Goal: Transaction & Acquisition: Book appointment/travel/reservation

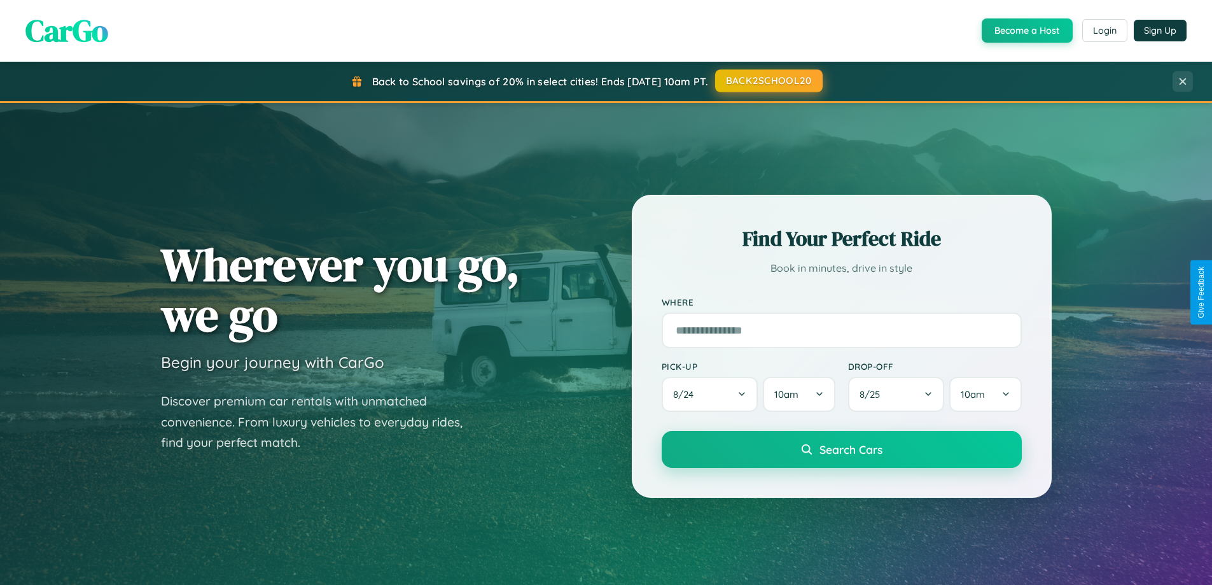
click at [768, 81] on button "BACK2SCHOOL20" at bounding box center [769, 80] width 108 height 23
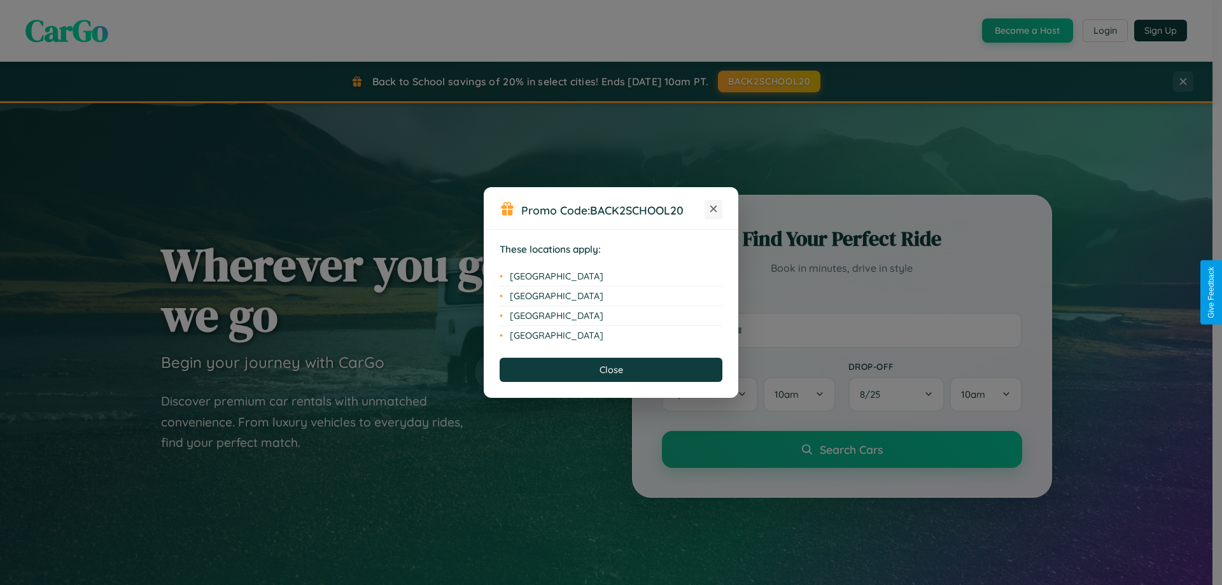
click at [713, 209] on icon at bounding box center [713, 209] width 7 height 7
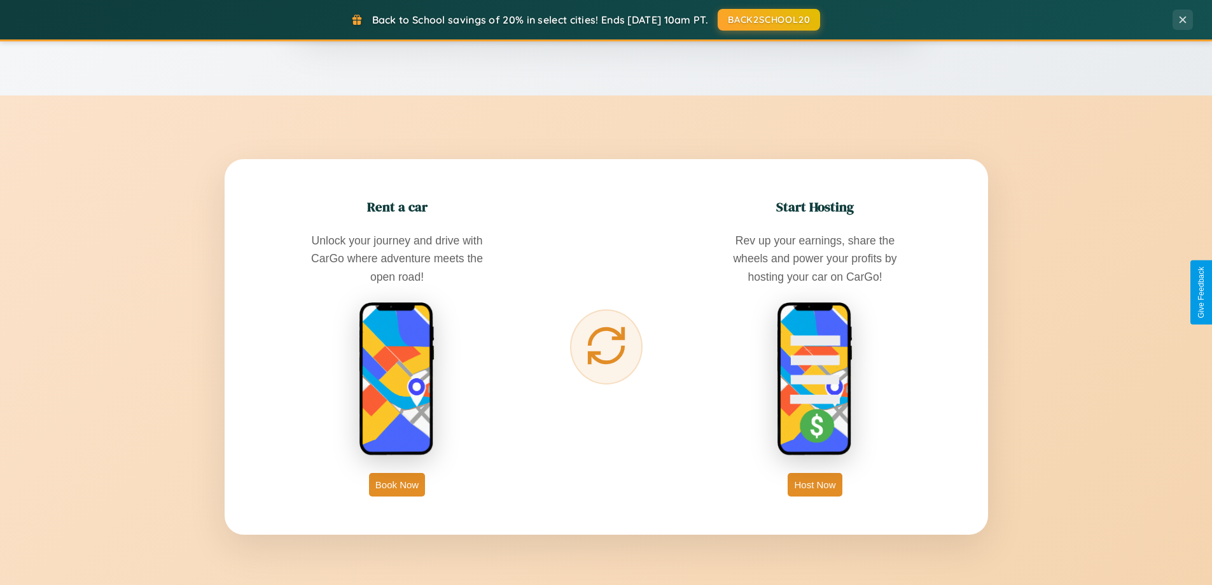
scroll to position [2044, 0]
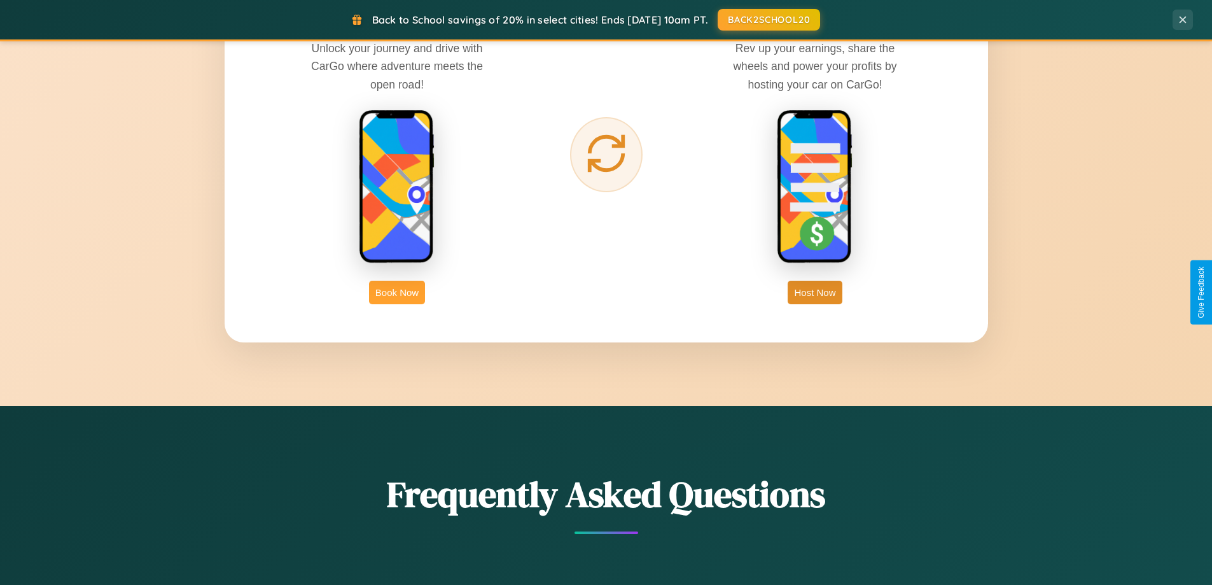
click at [397, 292] on button "Book Now" at bounding box center [397, 293] width 56 height 24
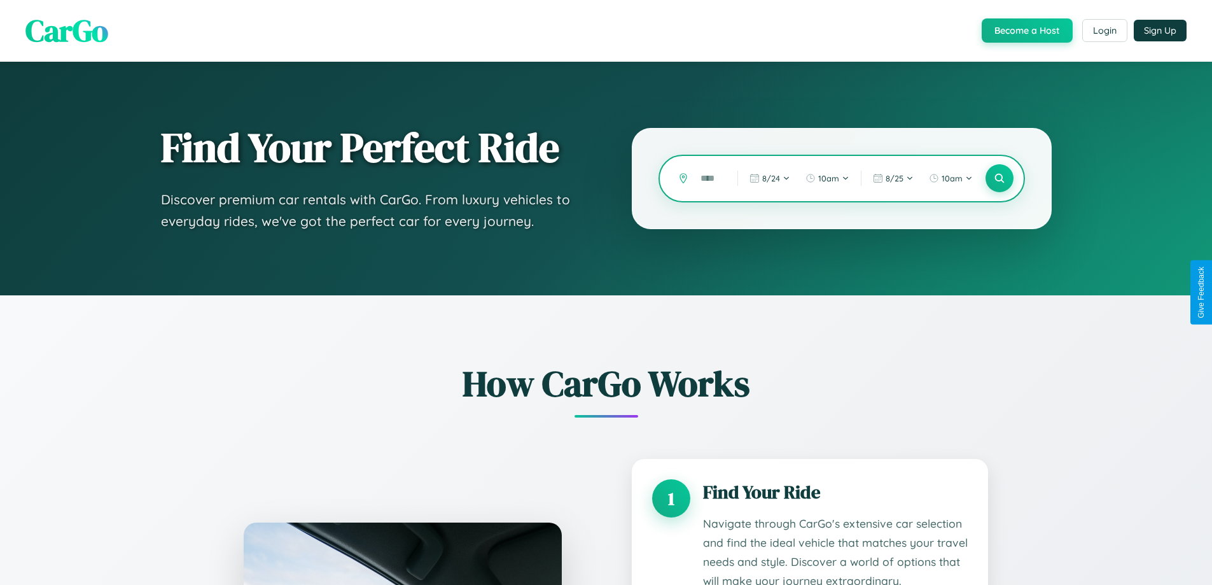
click at [709, 178] on input "text" at bounding box center [709, 178] width 31 height 22
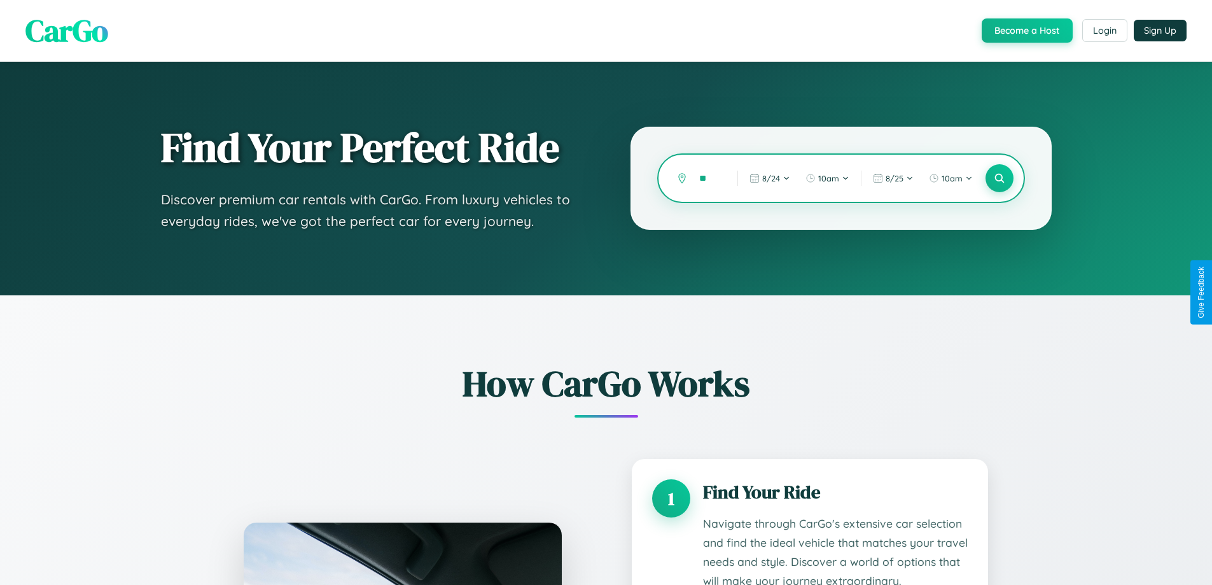
type input "*"
type input "*****"
click at [999, 178] on icon at bounding box center [999, 178] width 12 height 12
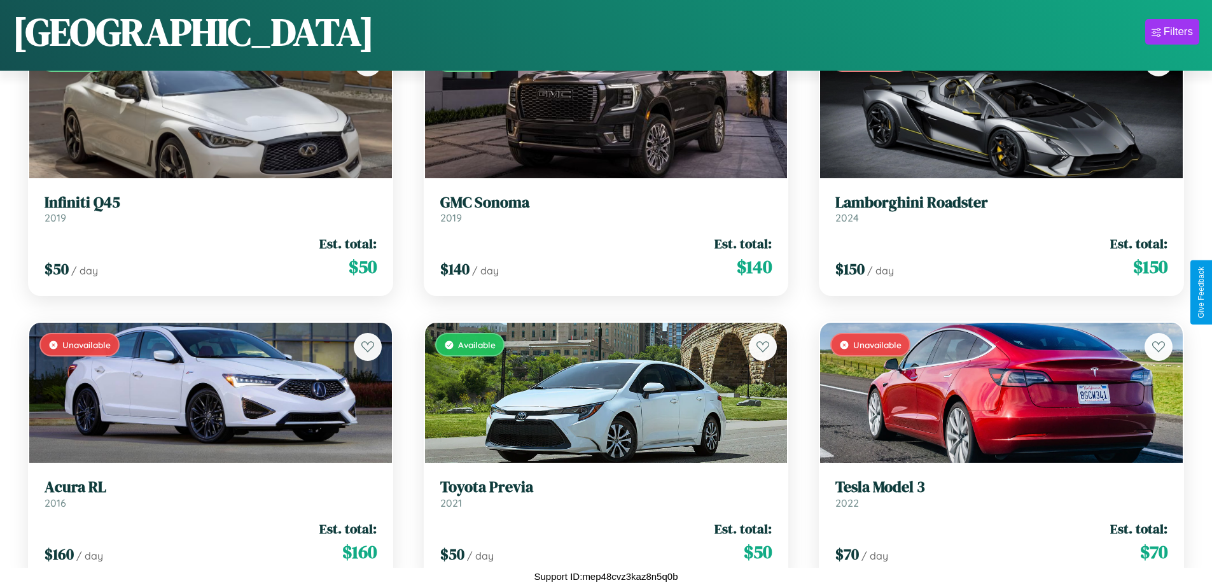
scroll to position [2459, 0]
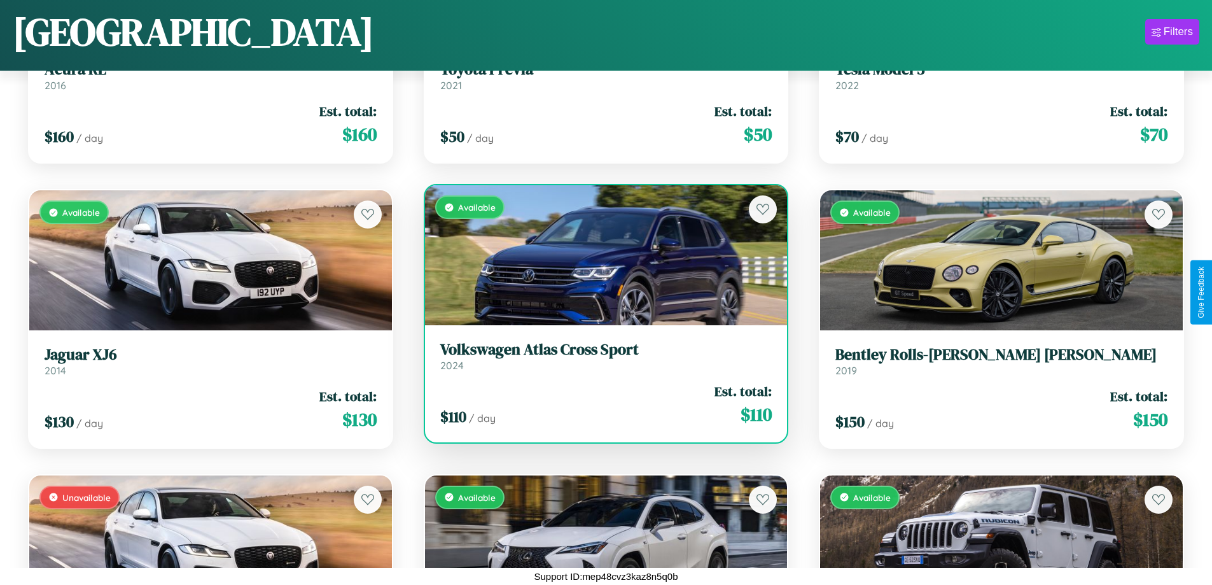
click at [601, 256] on div "Available" at bounding box center [606, 255] width 363 height 140
click at [601, 255] on div "Available" at bounding box center [606, 255] width 363 height 140
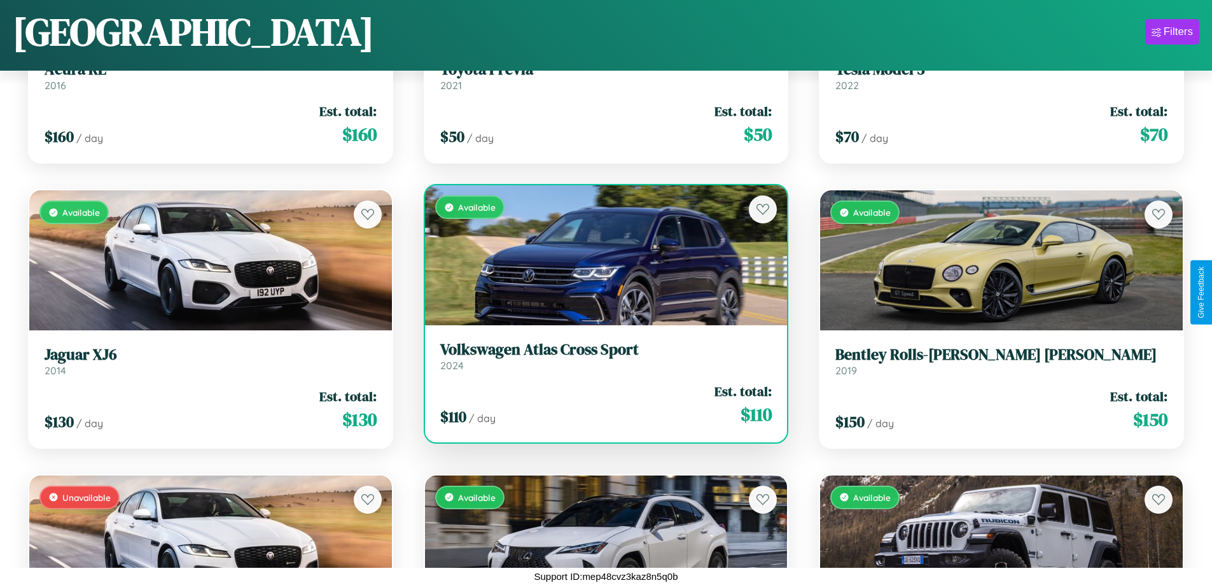
click at [601, 255] on div "Available" at bounding box center [606, 255] width 363 height 140
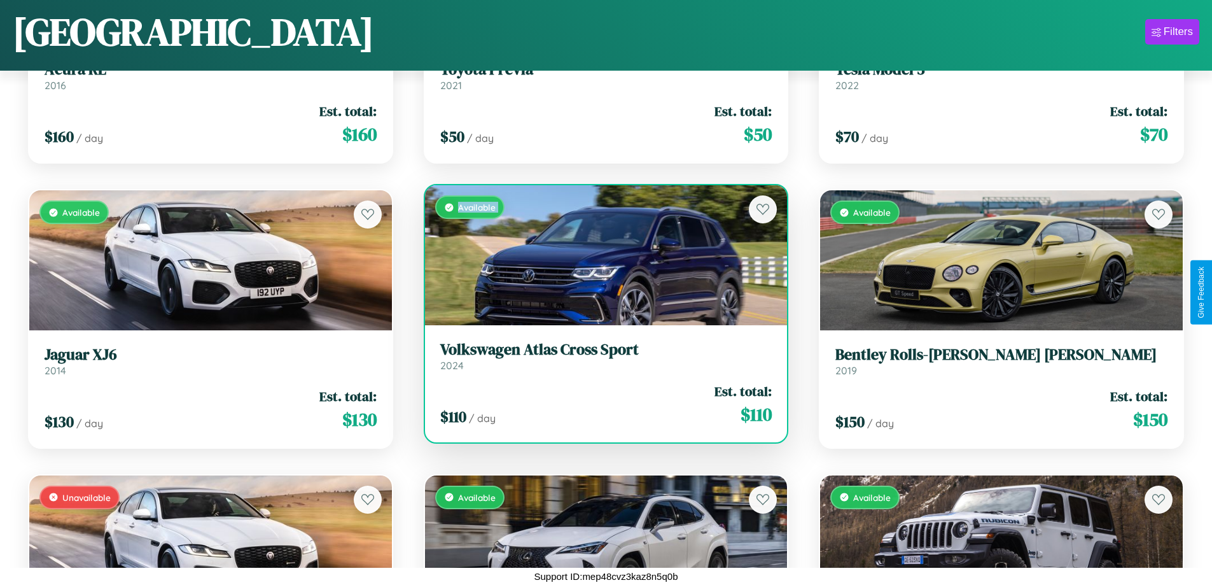
click at [601, 255] on div "Available" at bounding box center [606, 255] width 363 height 140
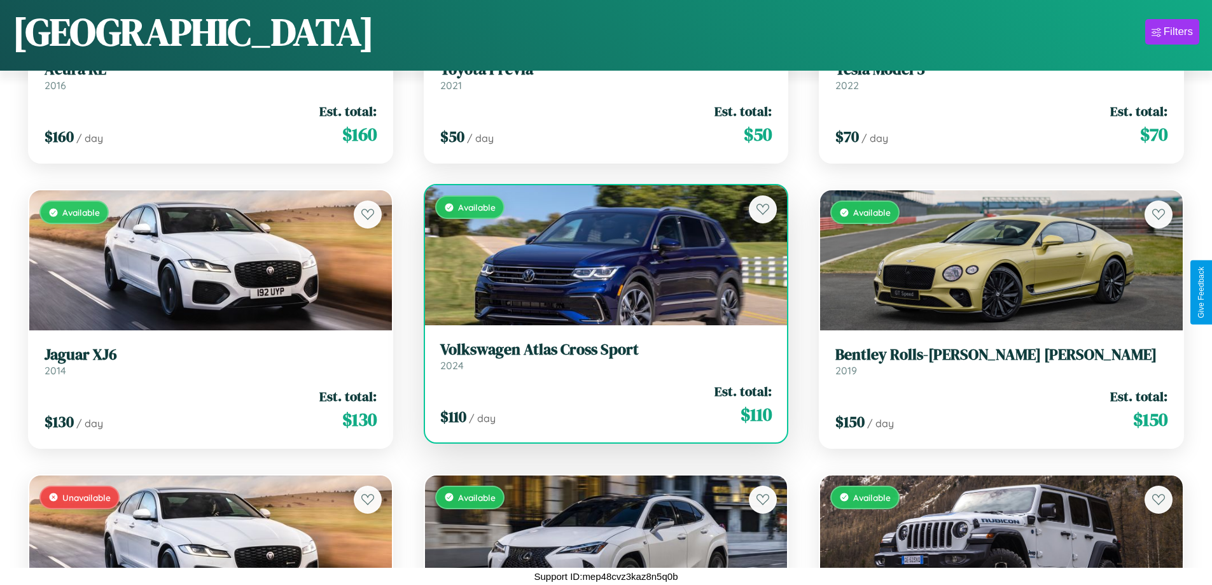
click at [601, 255] on div "Available" at bounding box center [606, 255] width 363 height 140
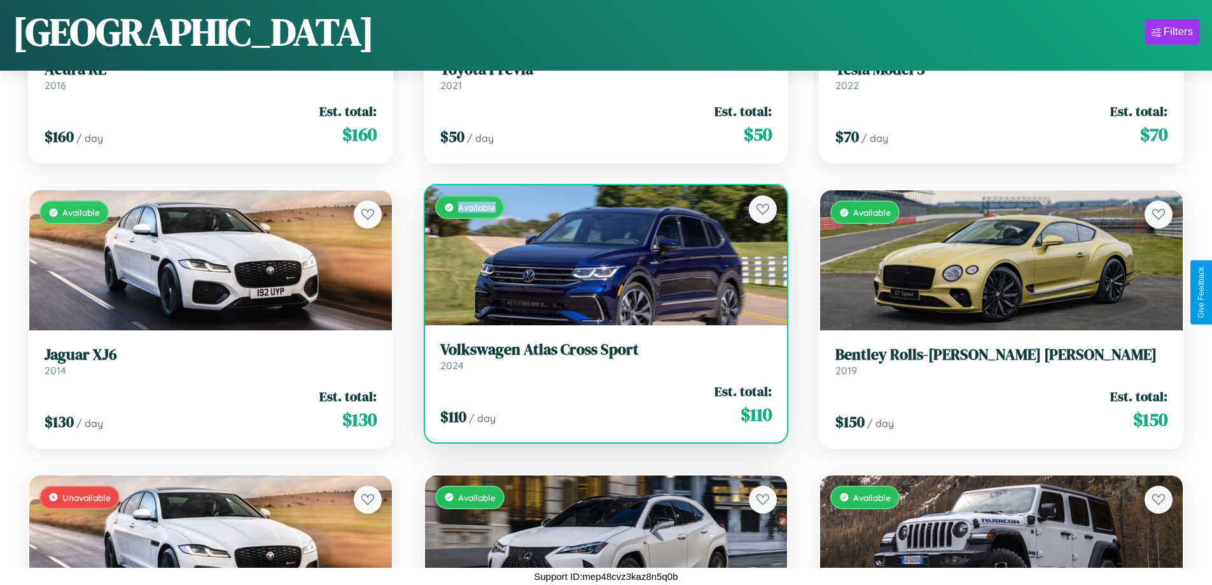
click at [601, 255] on div "Available" at bounding box center [606, 255] width 363 height 140
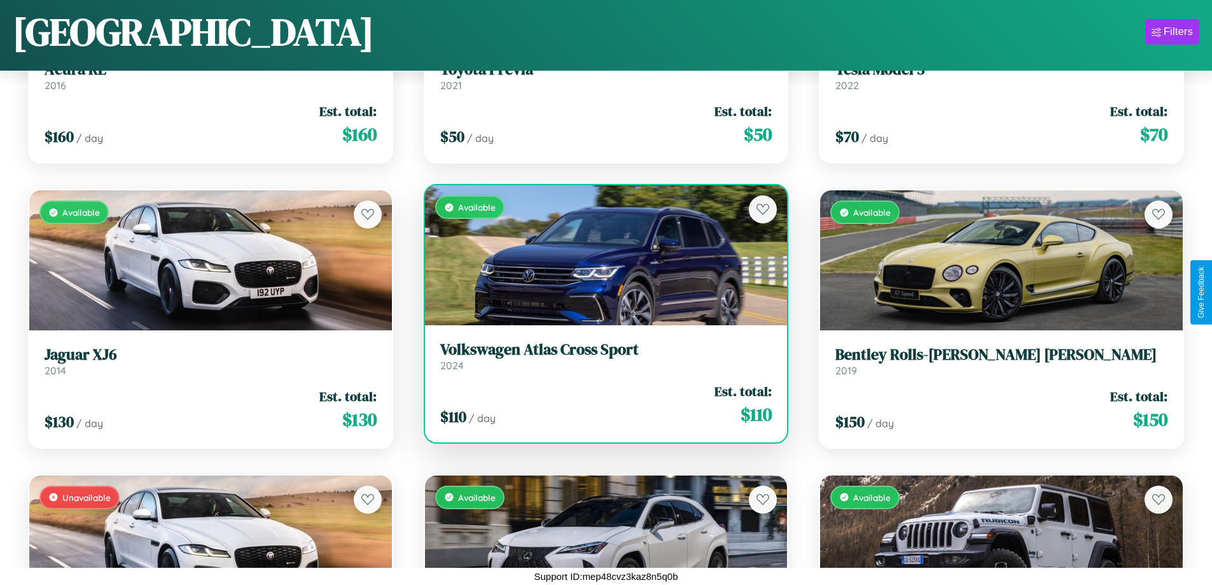
click at [601, 356] on h3 "Volkswagen Atlas Cross Sport" at bounding box center [606, 349] width 332 height 18
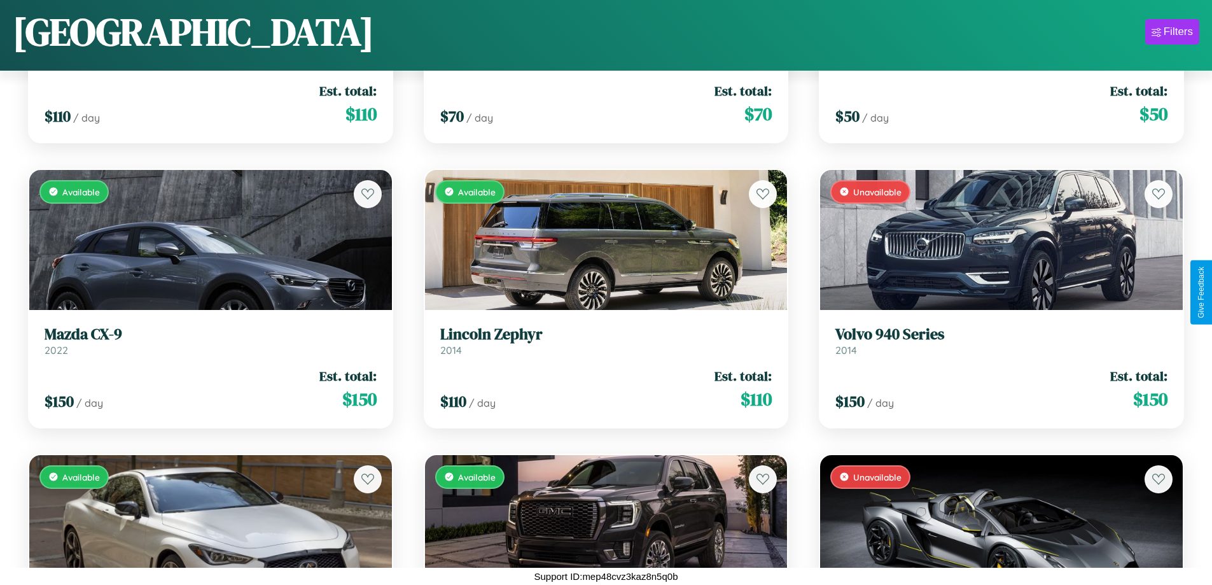
scroll to position [464, 0]
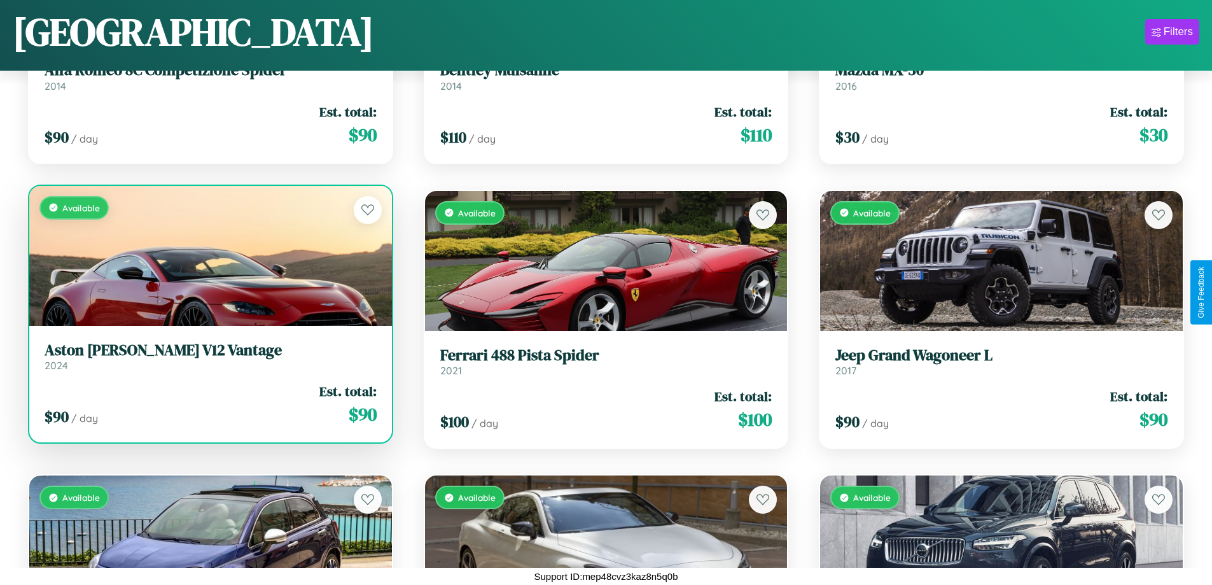
click at [209, 361] on link "Aston Martin V12 Vantage 2024" at bounding box center [211, 356] width 332 height 31
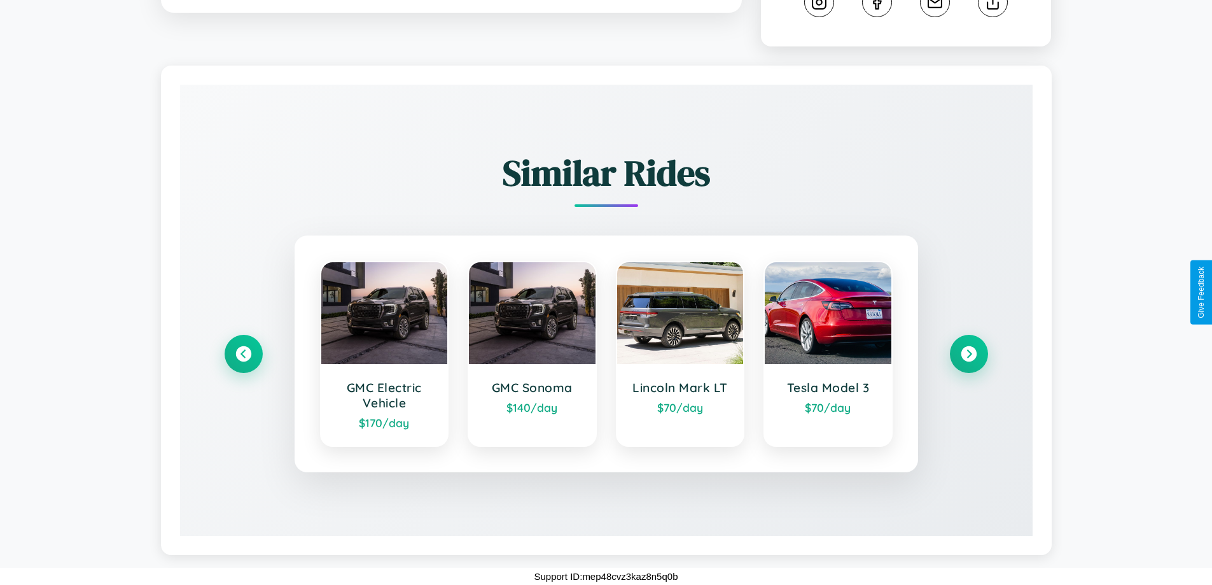
scroll to position [718, 0]
click at [243, 354] on icon at bounding box center [243, 353] width 17 height 17
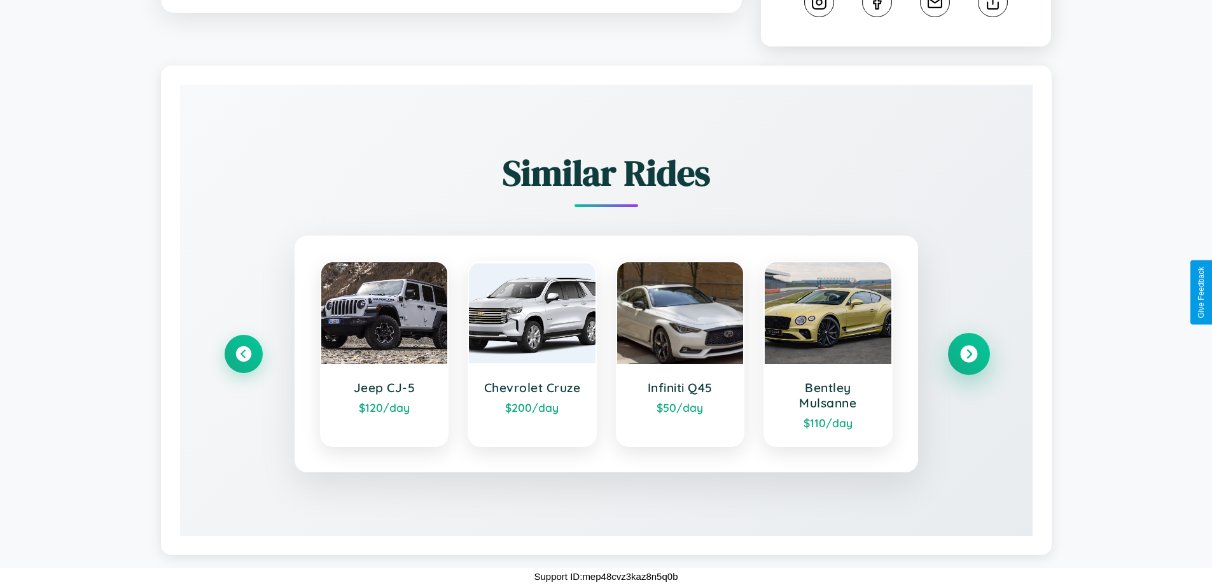
click at [968, 354] on icon at bounding box center [968, 353] width 17 height 17
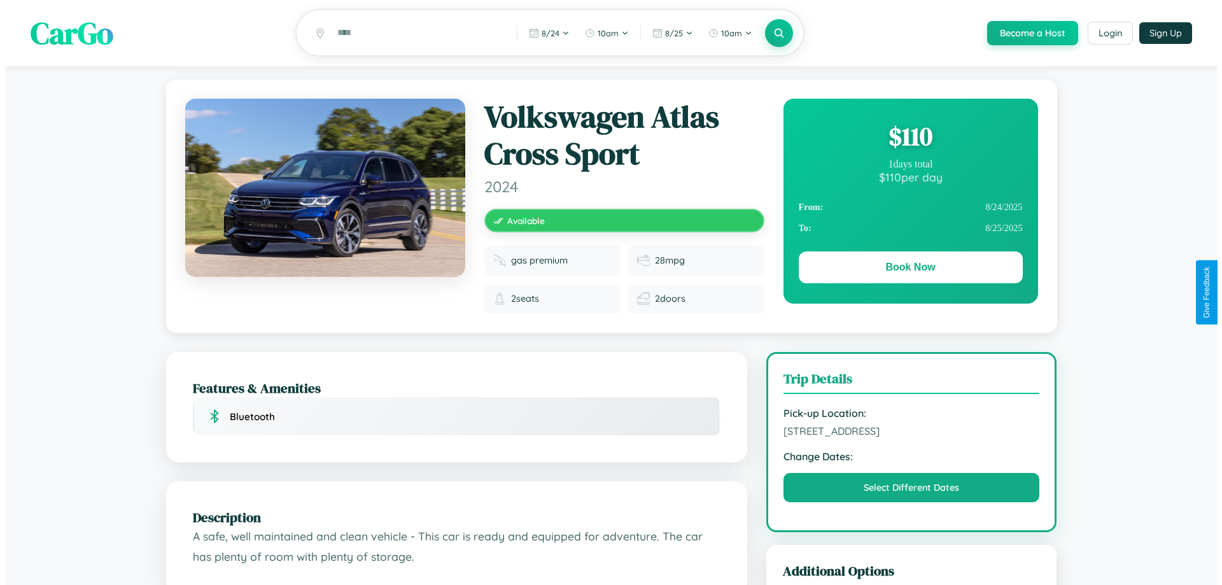
scroll to position [0, 0]
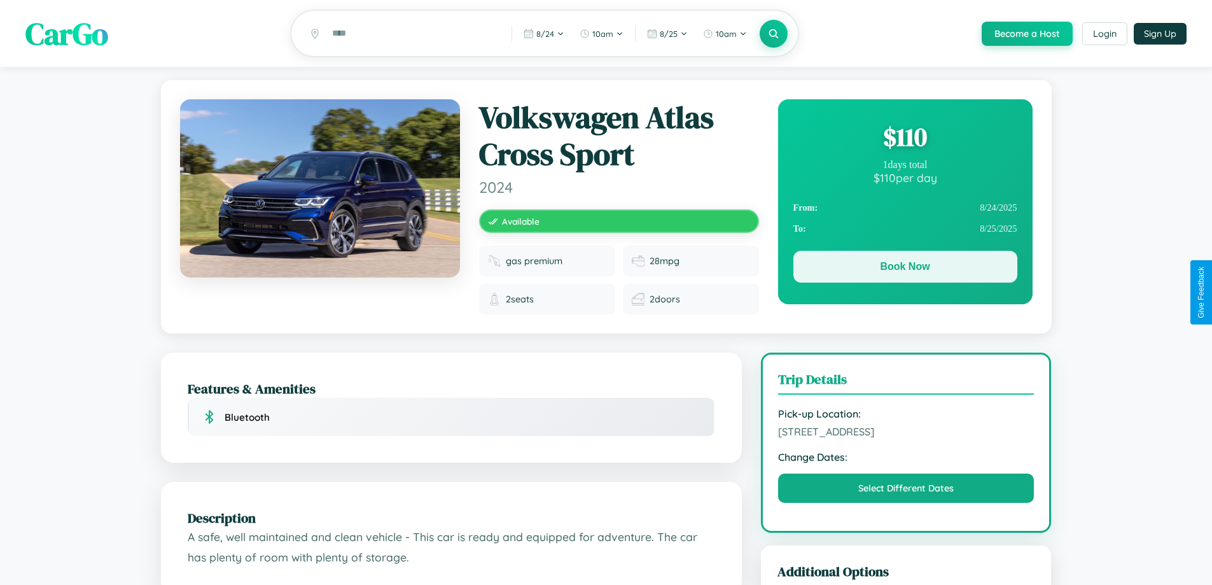
click at [905, 269] on button "Book Now" at bounding box center [905, 267] width 224 height 32
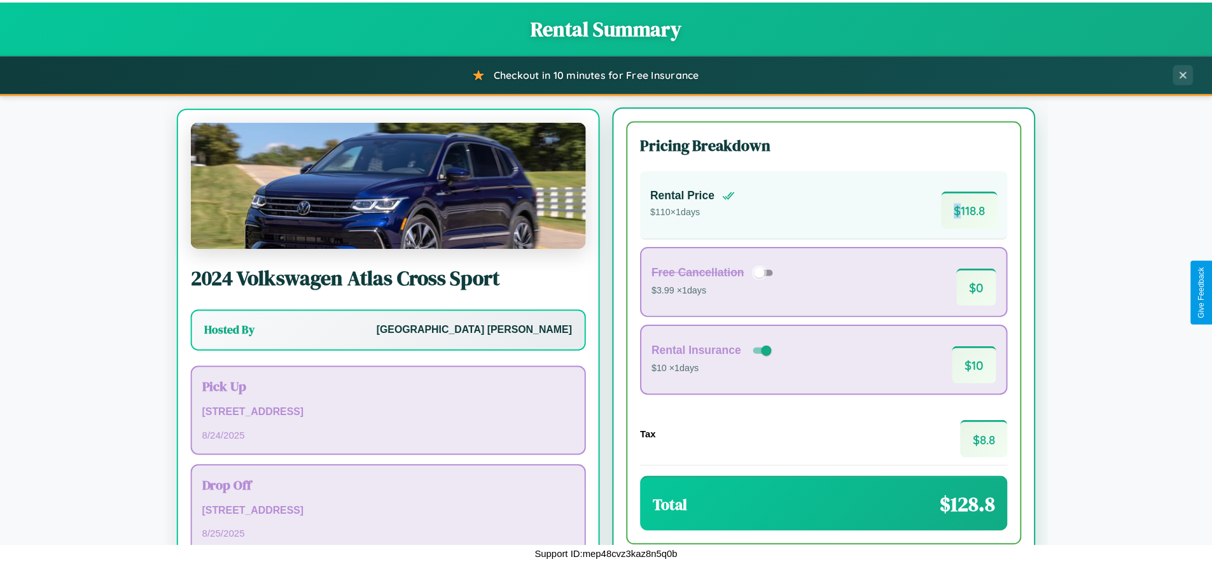
scroll to position [59, 0]
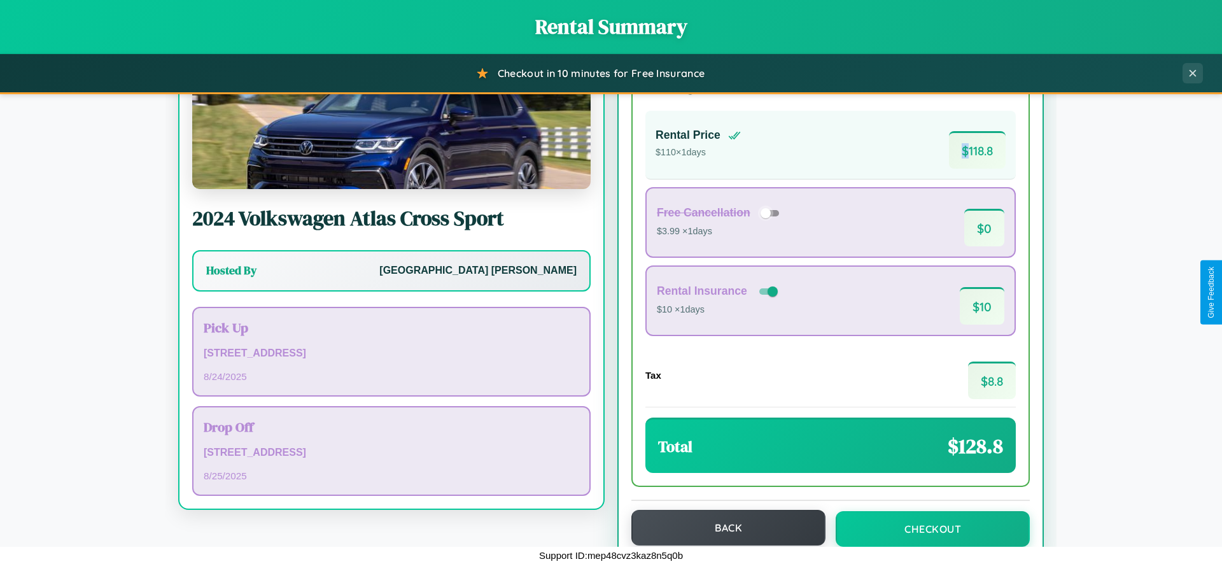
click at [722, 527] on button "Back" at bounding box center [728, 528] width 194 height 36
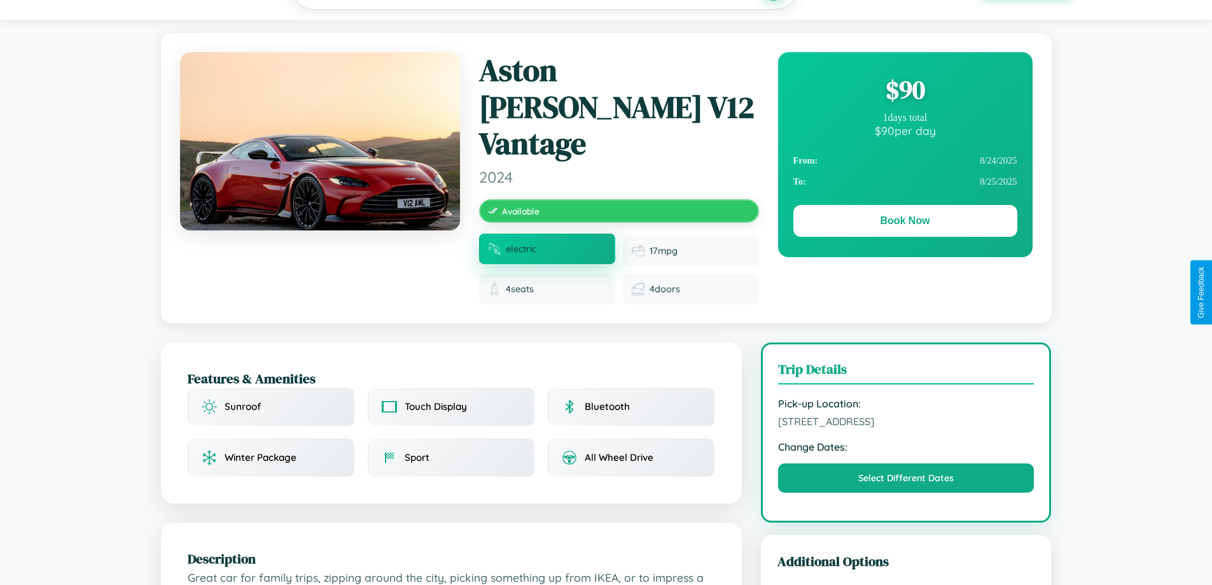
scroll to position [428, 0]
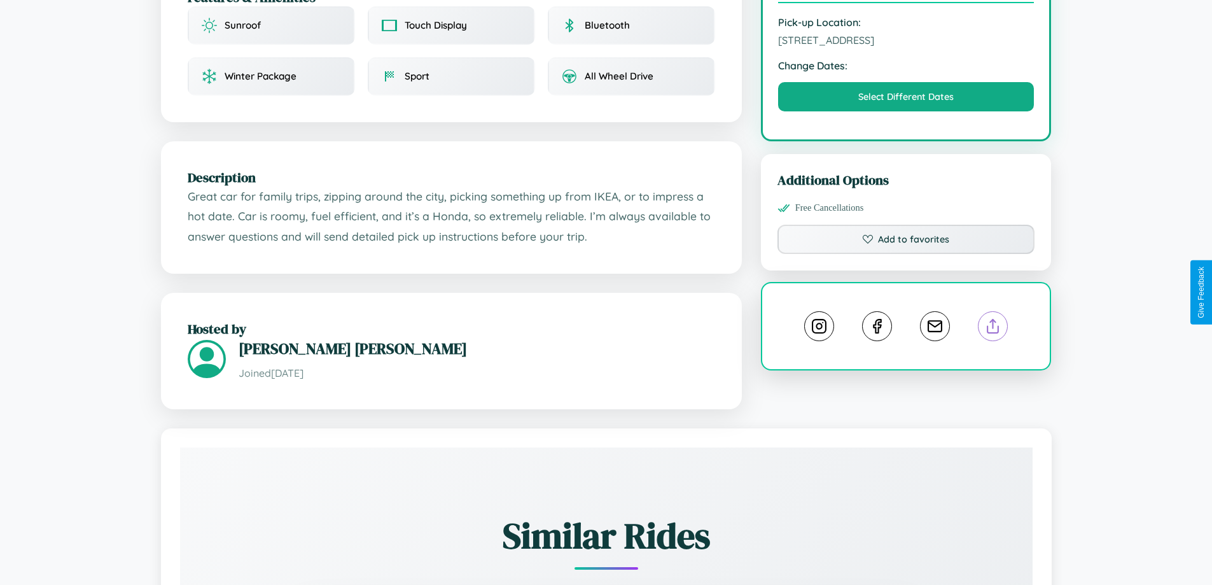
click at [993, 319] on line at bounding box center [993, 323] width 0 height 9
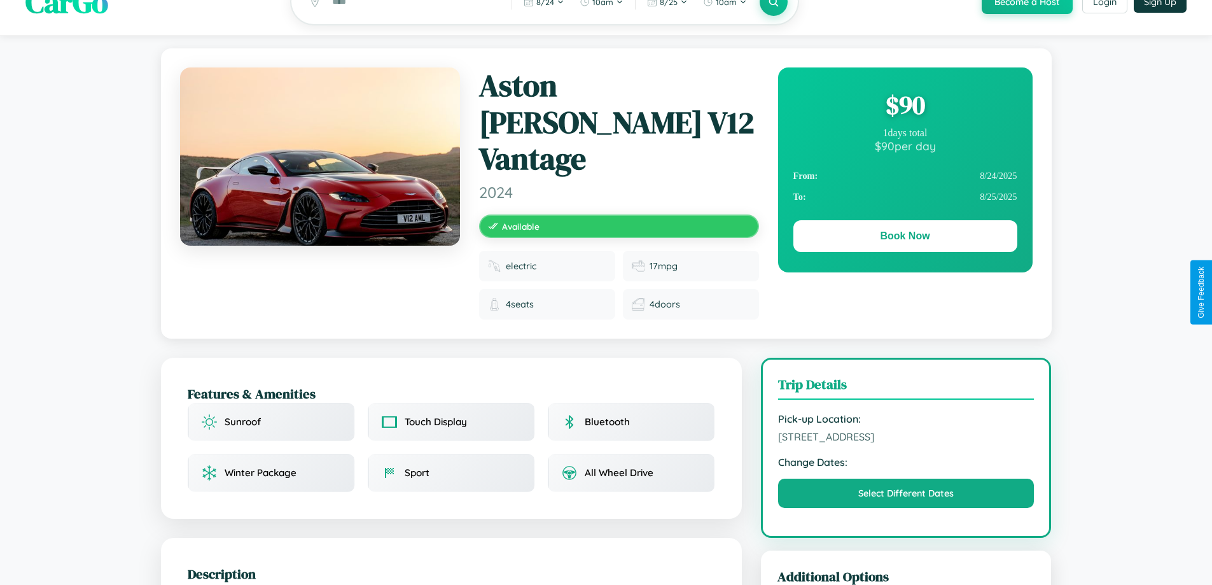
scroll to position [0, 0]
